Goal: Information Seeking & Learning: Learn about a topic

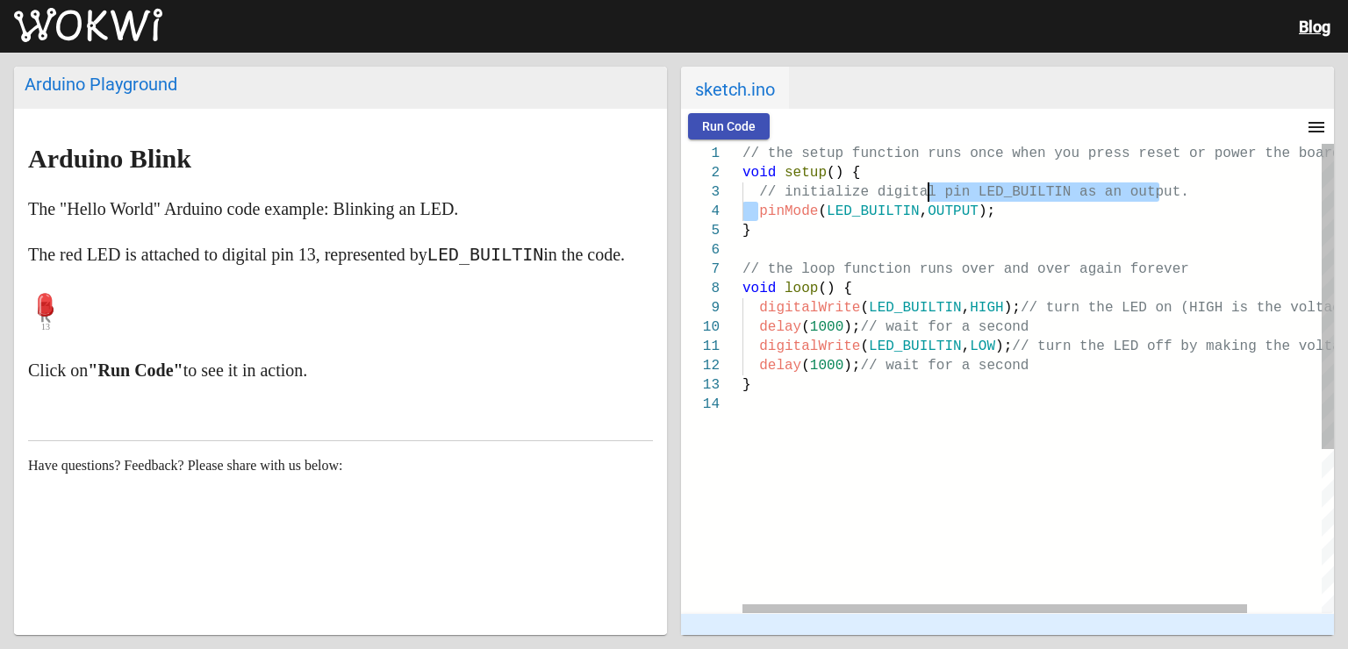
drag, startPoint x: 757, startPoint y: 218, endPoint x: 945, endPoint y: 198, distance: 188.8
click at [945, 198] on div "// the setup function runs once when you press res et or power the board void s…" at bounding box center [1081, 504] width 678 height 720
click at [944, 197] on span "// initialize digital pin LED_BUILTIN as an output" at bounding box center [969, 192] width 421 height 16
click at [978, 213] on span ");" at bounding box center [986, 212] width 17 height 16
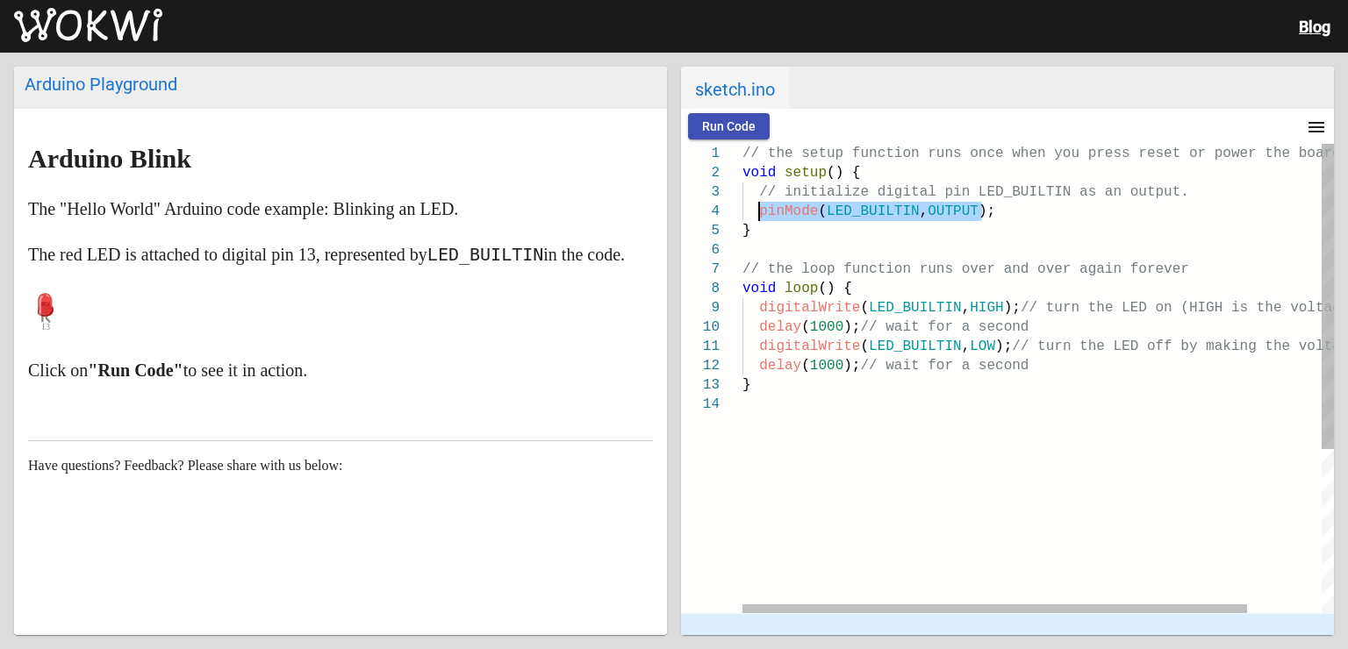
drag, startPoint x: 982, startPoint y: 214, endPoint x: 756, endPoint y: 207, distance: 225.6
click at [756, 207] on div "pinMode ( LED_BUILTIN , OUTPUT );" at bounding box center [1081, 211] width 678 height 19
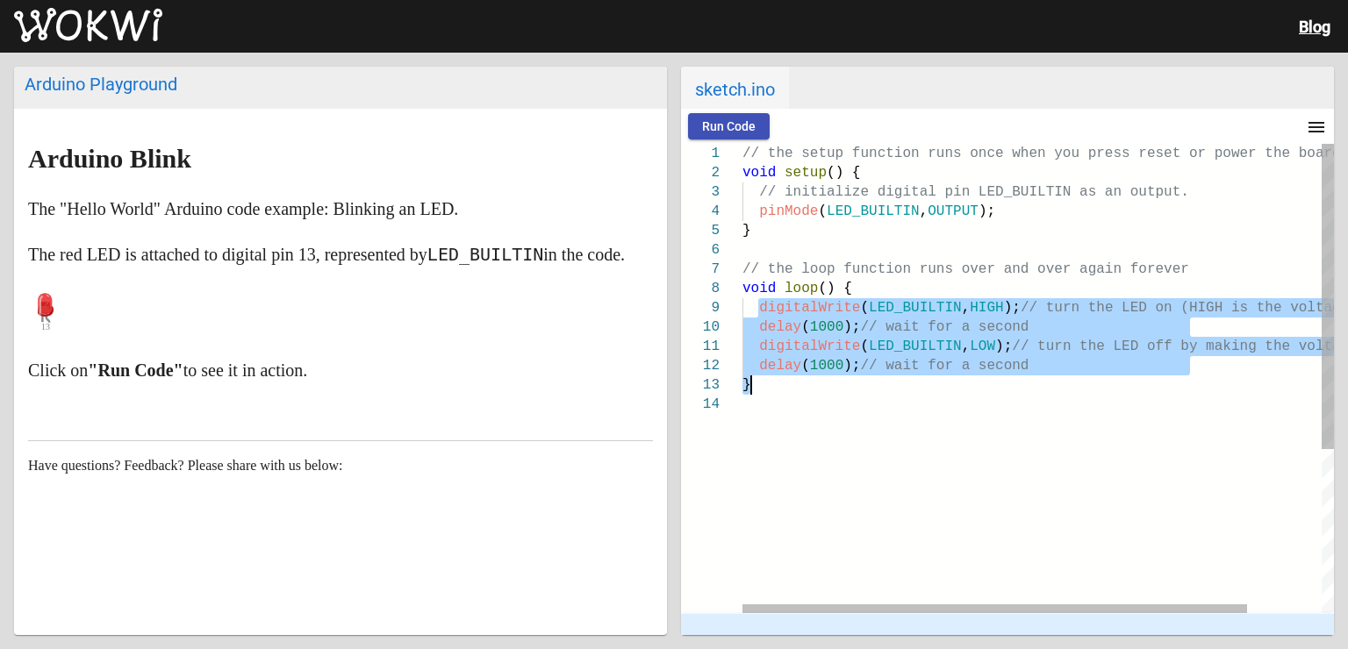
drag, startPoint x: 755, startPoint y: 302, endPoint x: 882, endPoint y: 389, distance: 154.1
click at [882, 389] on div "// the setup function runs once when you press res et or power the board void s…" at bounding box center [1081, 504] width 678 height 720
click at [846, 359] on span ");" at bounding box center [851, 366] width 17 height 16
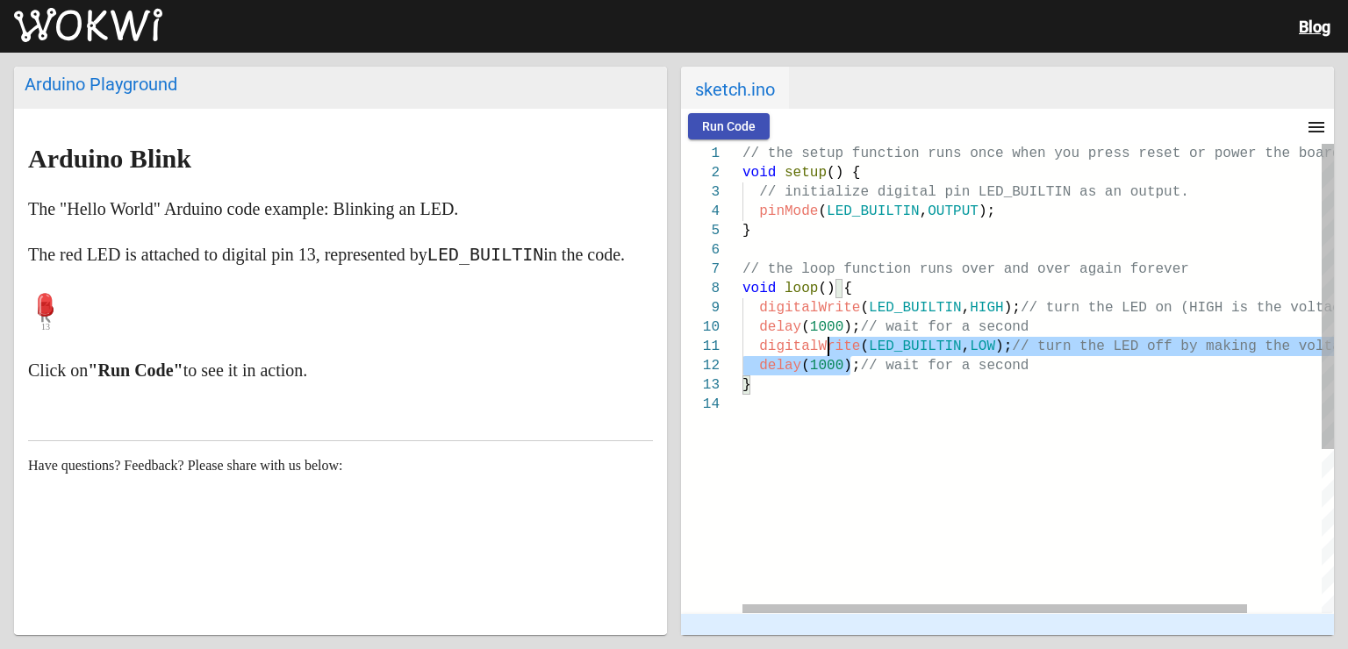
type textarea "// the setup function runs once when you press reset or power the board void se…"
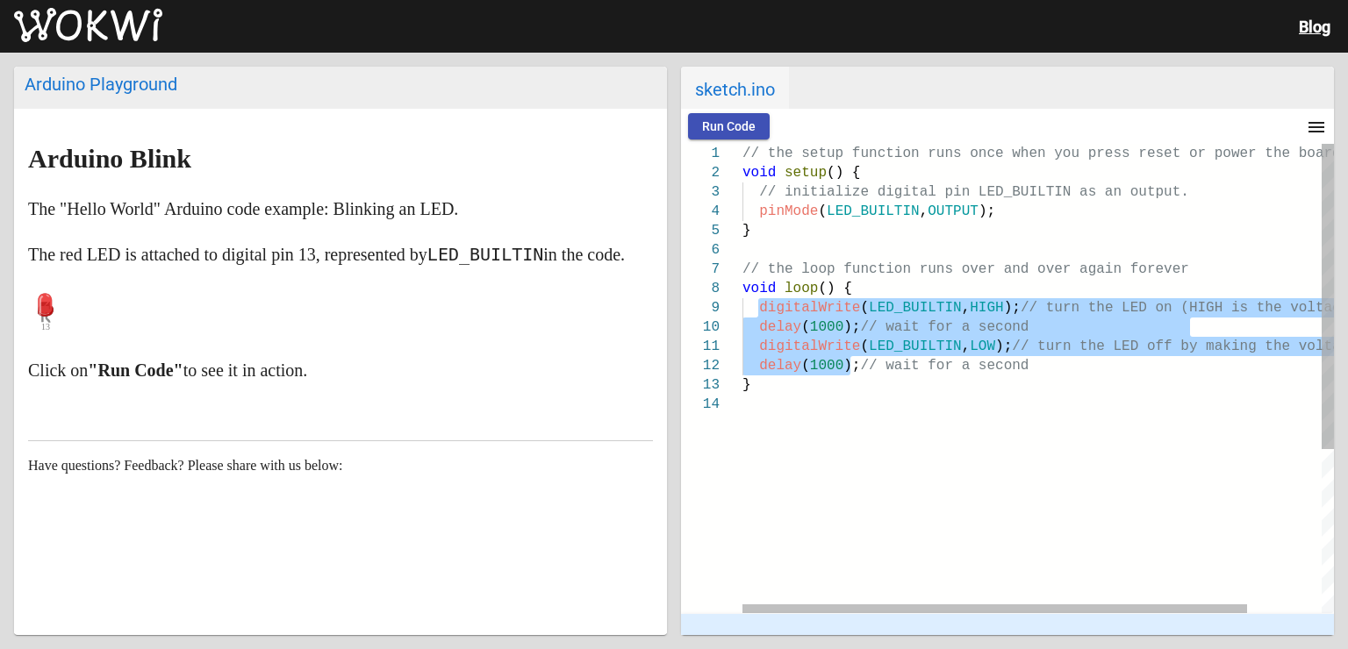
drag, startPoint x: 849, startPoint y: 362, endPoint x: 755, endPoint y: 305, distance: 110.6
click at [755, 305] on div "// the setup function runs once when you press res et or power the board void s…" at bounding box center [1081, 504] width 678 height 720
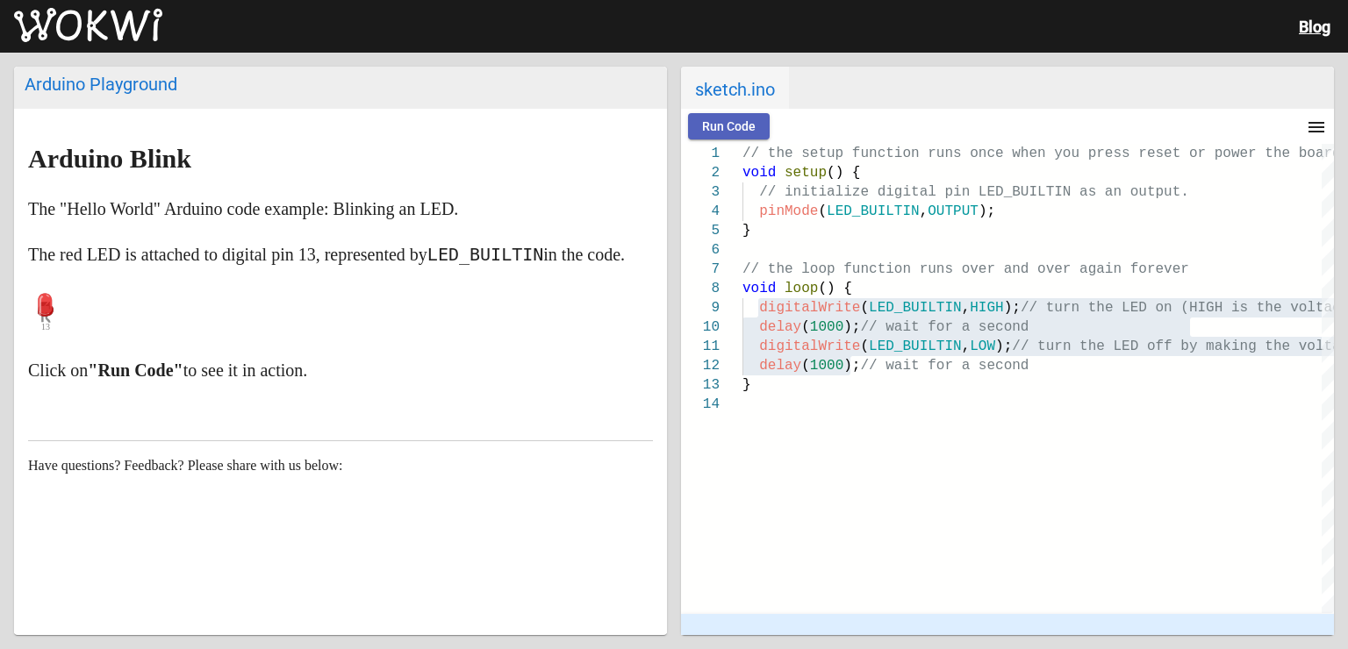
click at [742, 133] on button "Run Code" at bounding box center [729, 126] width 82 height 26
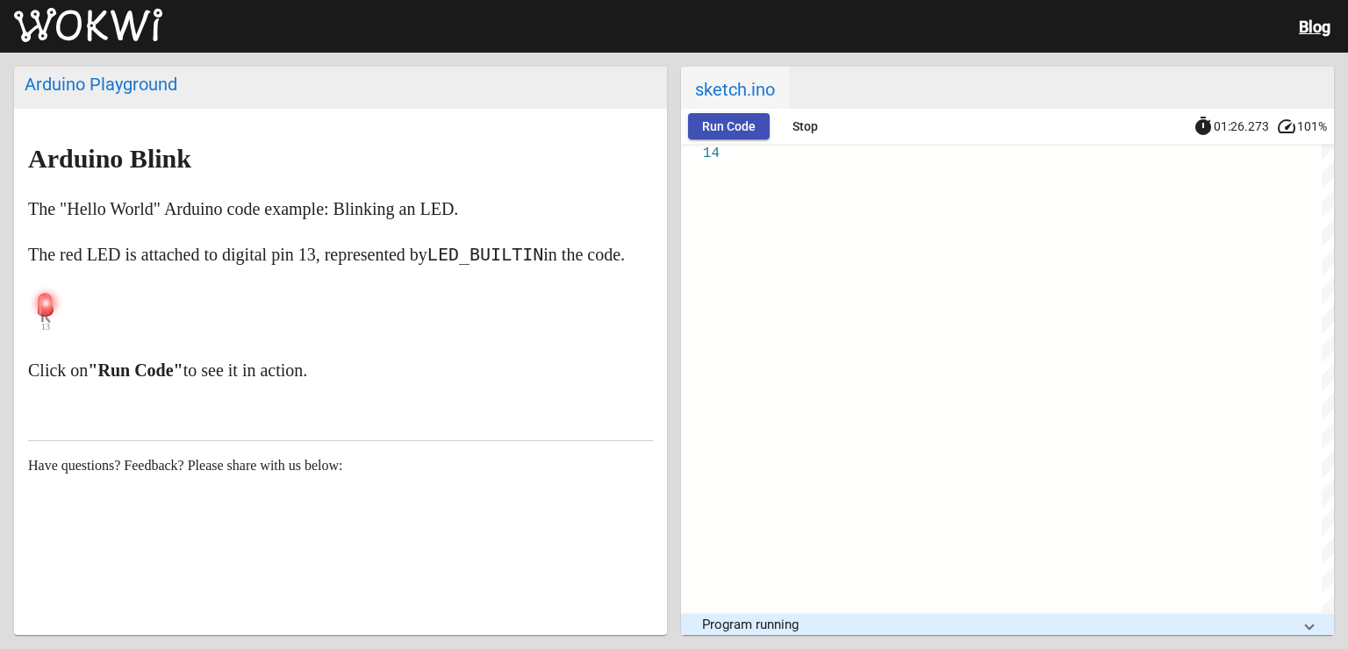
scroll to position [25, 0]
